Goal: Book appointment/travel/reservation

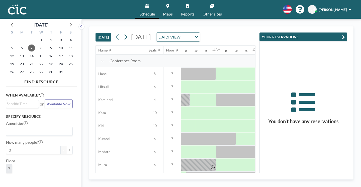
scroll to position [0, 407]
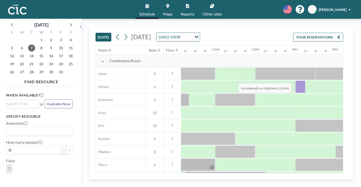
click at [295, 81] on div at bounding box center [300, 87] width 10 height 13
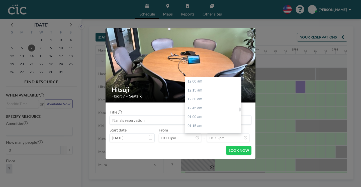
scroll to position [424, 0]
click at [202, 153] on div "02:00 pm" at bounding box center [213, 157] width 56 height 9
type input "02:00 pm"
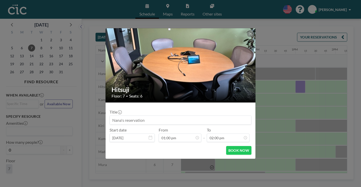
scroll to position [448, 0]
click at [226, 146] on button "BOOK NOW" at bounding box center [238, 150] width 25 height 9
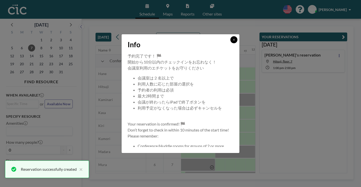
click at [232, 41] on icon at bounding box center [233, 39] width 3 height 3
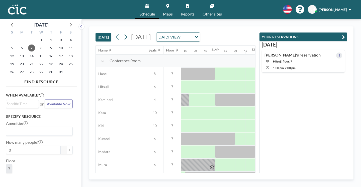
click at [342, 53] on button at bounding box center [339, 56] width 6 height 6
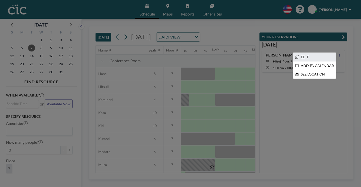
click at [318, 53] on li "EDIT" at bounding box center [314, 57] width 43 height 9
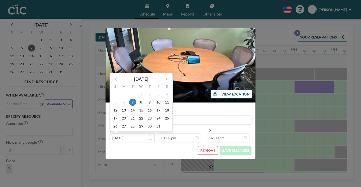
scroll to position [0, 415]
click at [162, 99] on span "10" at bounding box center [158, 102] width 7 height 7
type input "[DATE]"
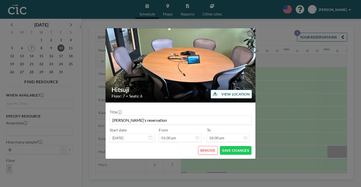
scroll to position [416, 0]
click at [231, 146] on button "SAVE CHANGES" at bounding box center [236, 150] width 32 height 9
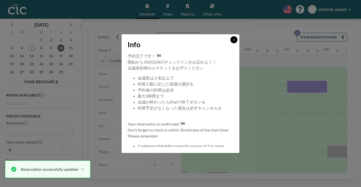
click at [230, 43] on button at bounding box center [233, 39] width 7 height 7
